Goal: Complete application form: Complete application form

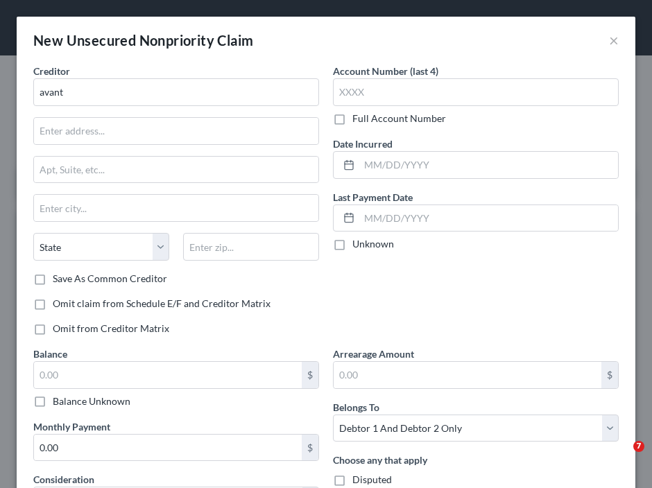
select select "2"
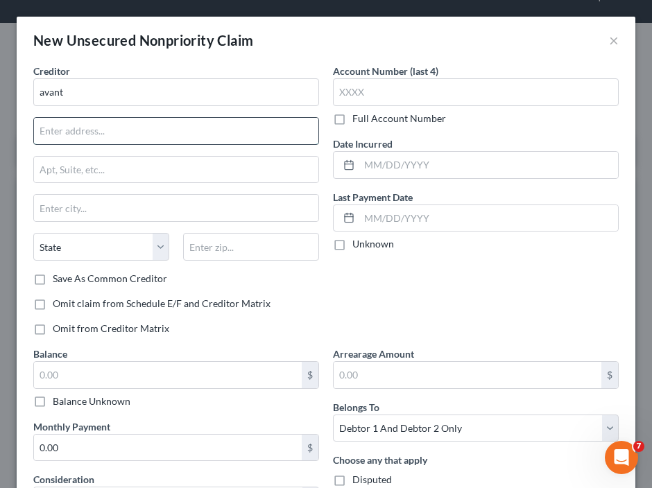
click at [53, 124] on input "text" at bounding box center [176, 131] width 284 height 26
type input "PO Box 1429"
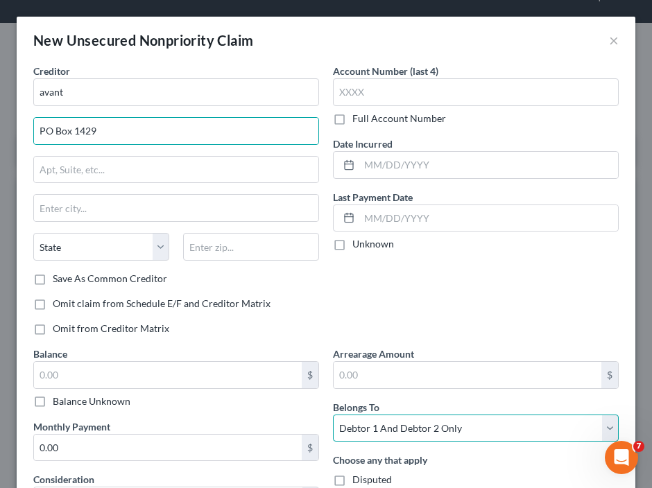
click at [518, 426] on select "Select Debtor 1 Only Debtor 2 Only Debtor 1 And Debtor 2 Only At Least One Of T…" at bounding box center [476, 429] width 286 height 28
select select "1"
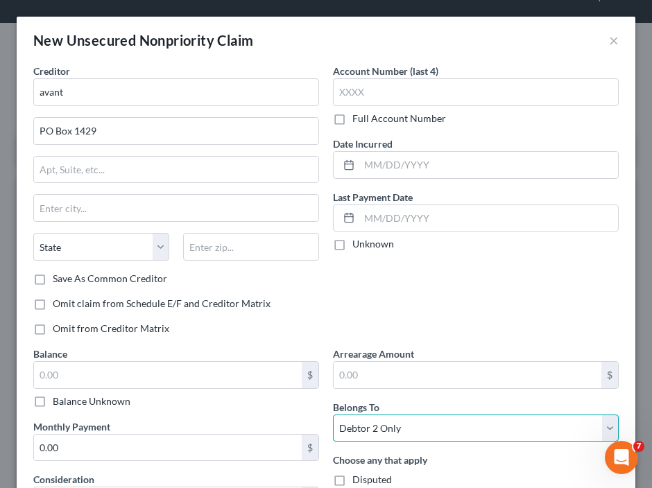
click at [333, 415] on select "Select Debtor 1 Only Debtor 2 Only Debtor 1 And Debtor 2 Only At Least One Of T…" at bounding box center [476, 429] width 286 height 28
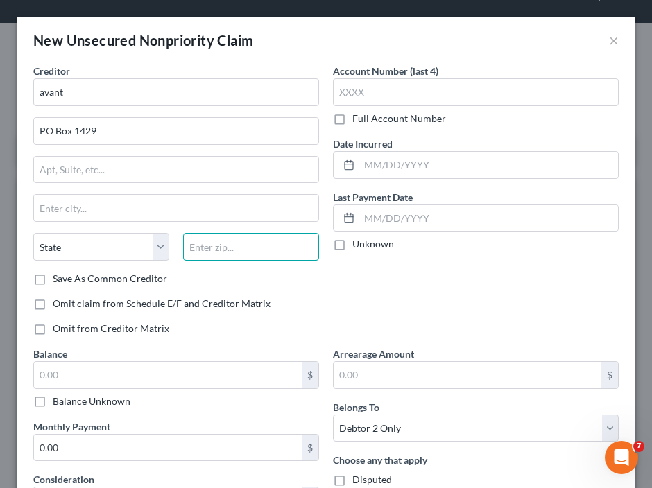
click at [247, 238] on input "text" at bounding box center [251, 247] width 136 height 28
click at [259, 246] on input "60654" at bounding box center [251, 247] width 136 height 28
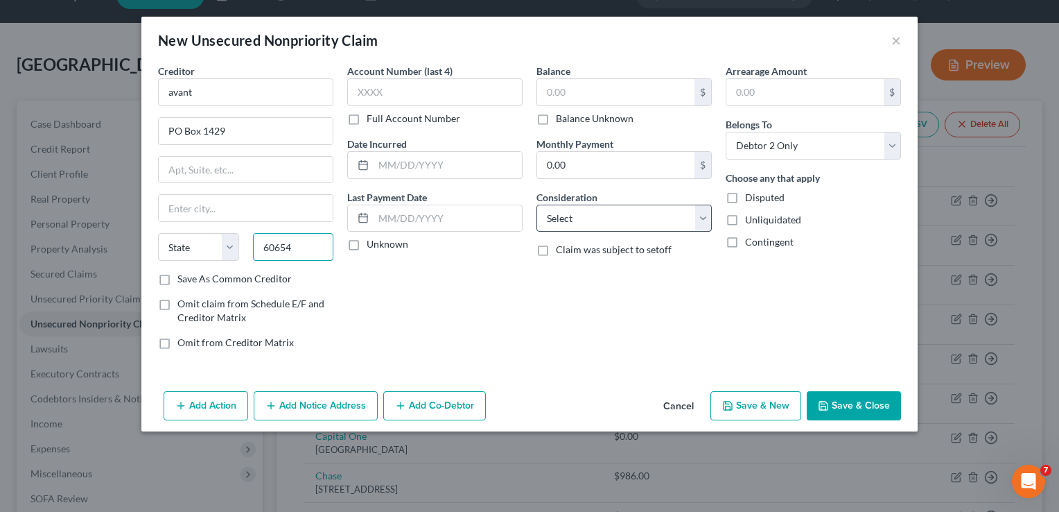
type input "60654"
click at [612, 218] on select "Select Cable / Satellite Services Collection Agency Credit Card Debt Debt Couns…" at bounding box center [624, 218] width 175 height 28
type input "[GEOGRAPHIC_DATA]"
select select "14"
select select "2"
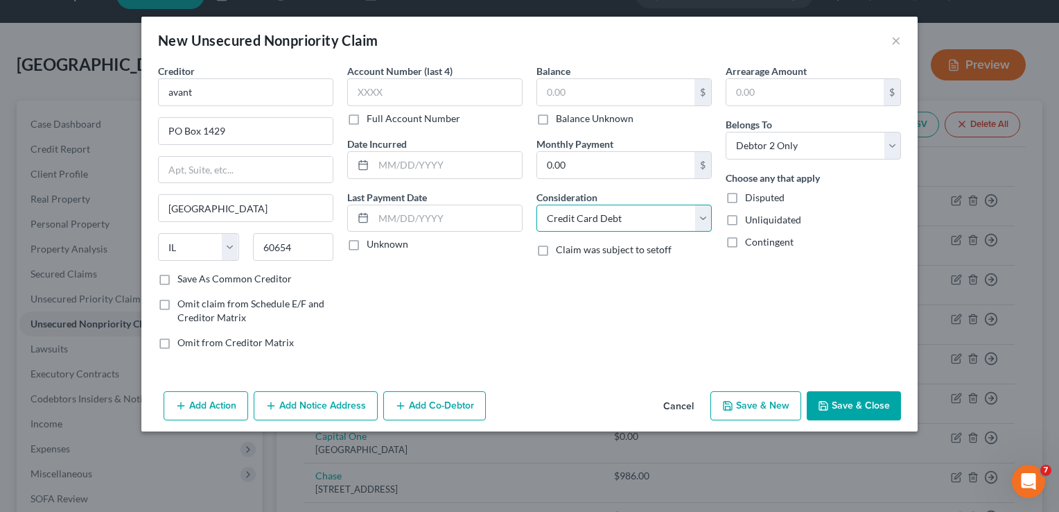
click at [537, 204] on select "Select Cable / Satellite Services Collection Agency Credit Card Debt Debt Couns…" at bounding box center [624, 218] width 175 height 28
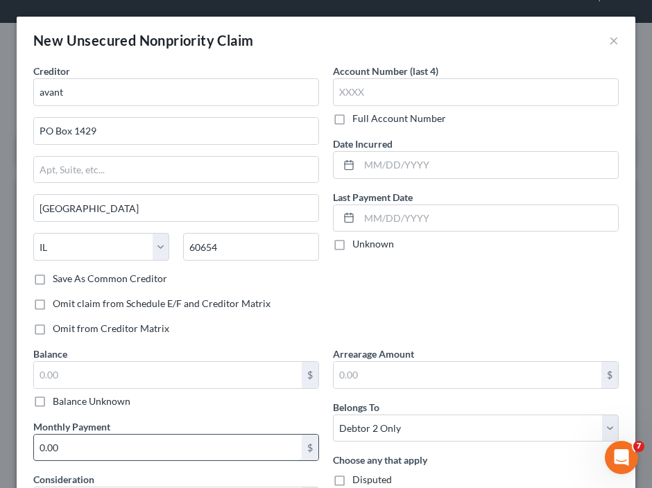
click at [124, 453] on input "0.00" at bounding box center [168, 448] width 268 height 26
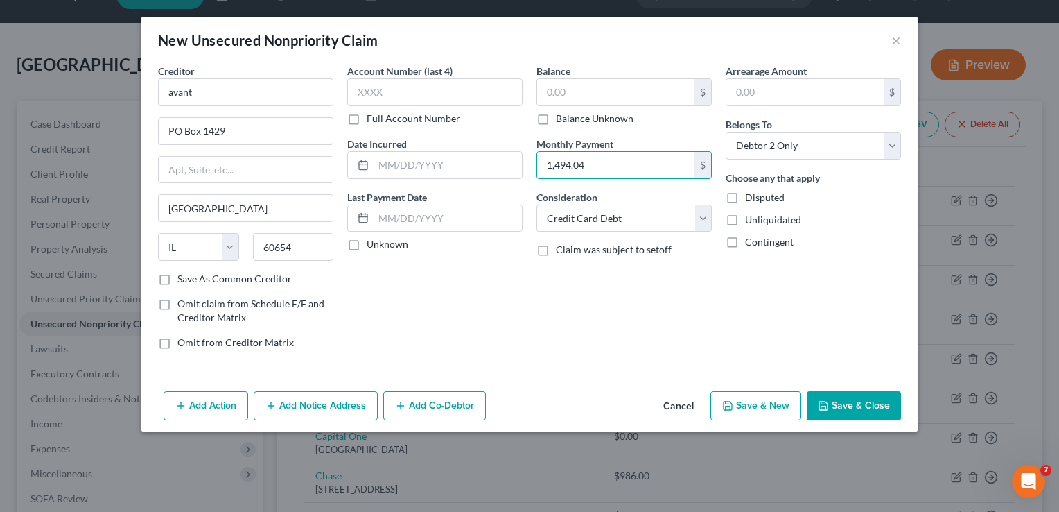
type input "1,494.04"
click at [651, 403] on button "Save & Close" at bounding box center [854, 405] width 94 height 29
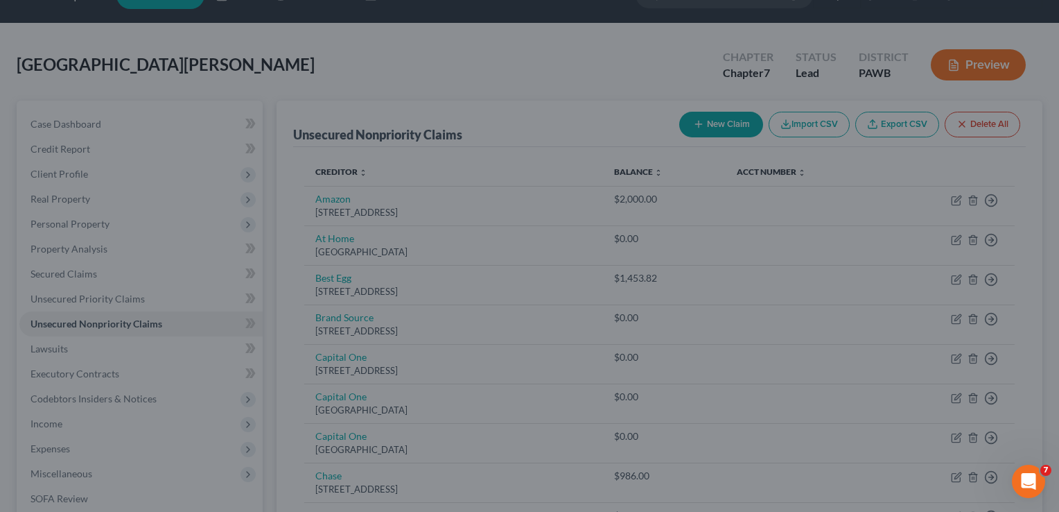
type input "0.00"
